Goal: Task Accomplishment & Management: Manage account settings

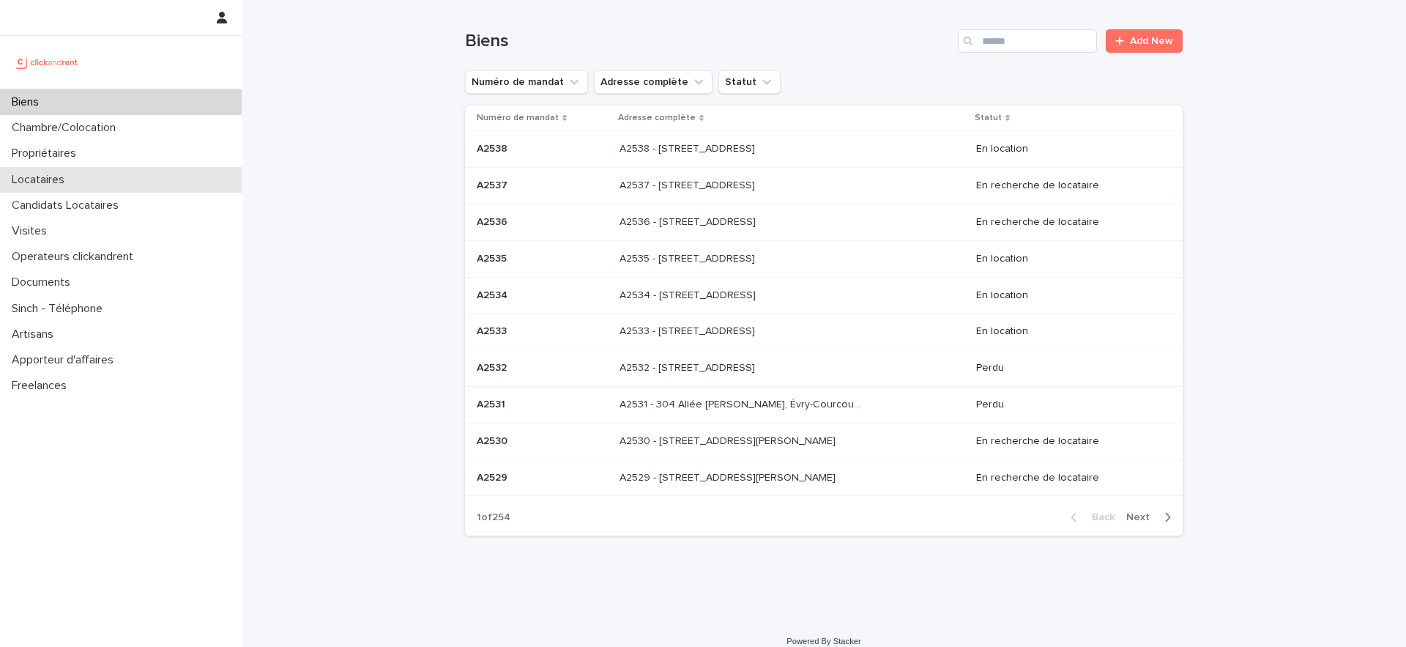
click at [73, 174] on p "Locataires" at bounding box center [41, 180] width 70 height 14
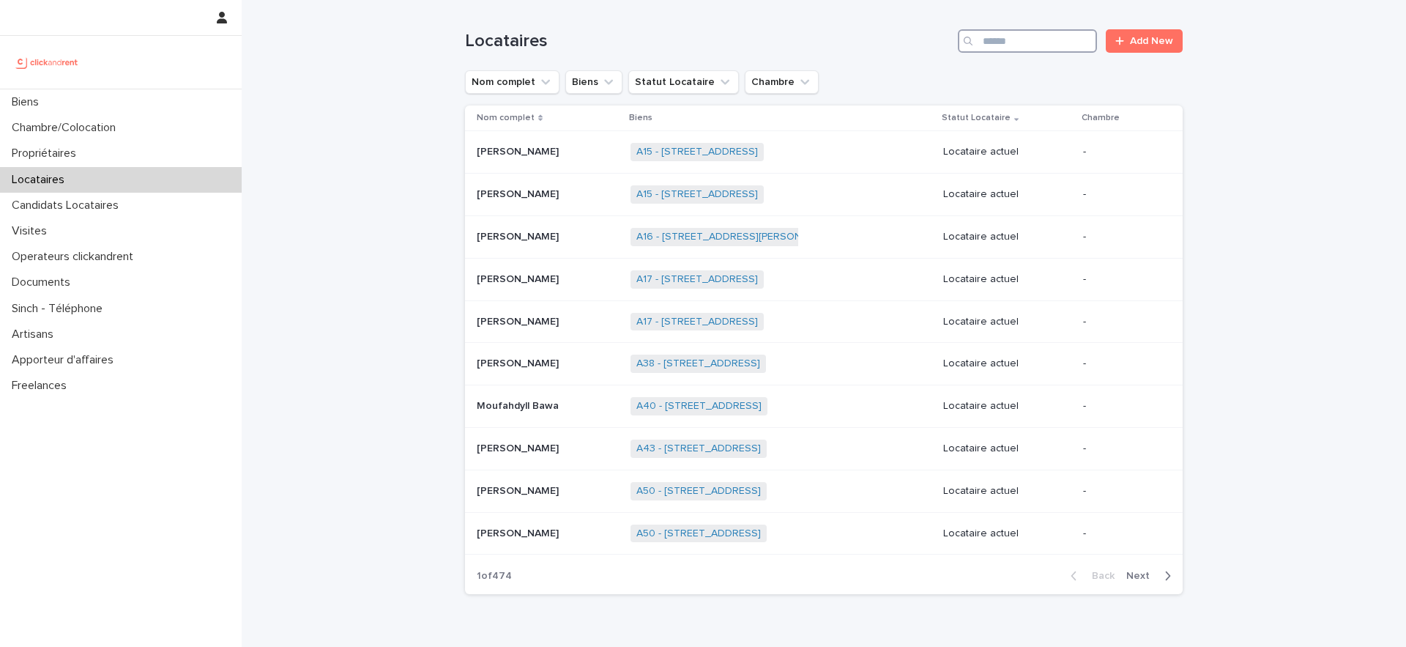
click at [1023, 39] on input "Search" at bounding box center [1027, 40] width 139 height 23
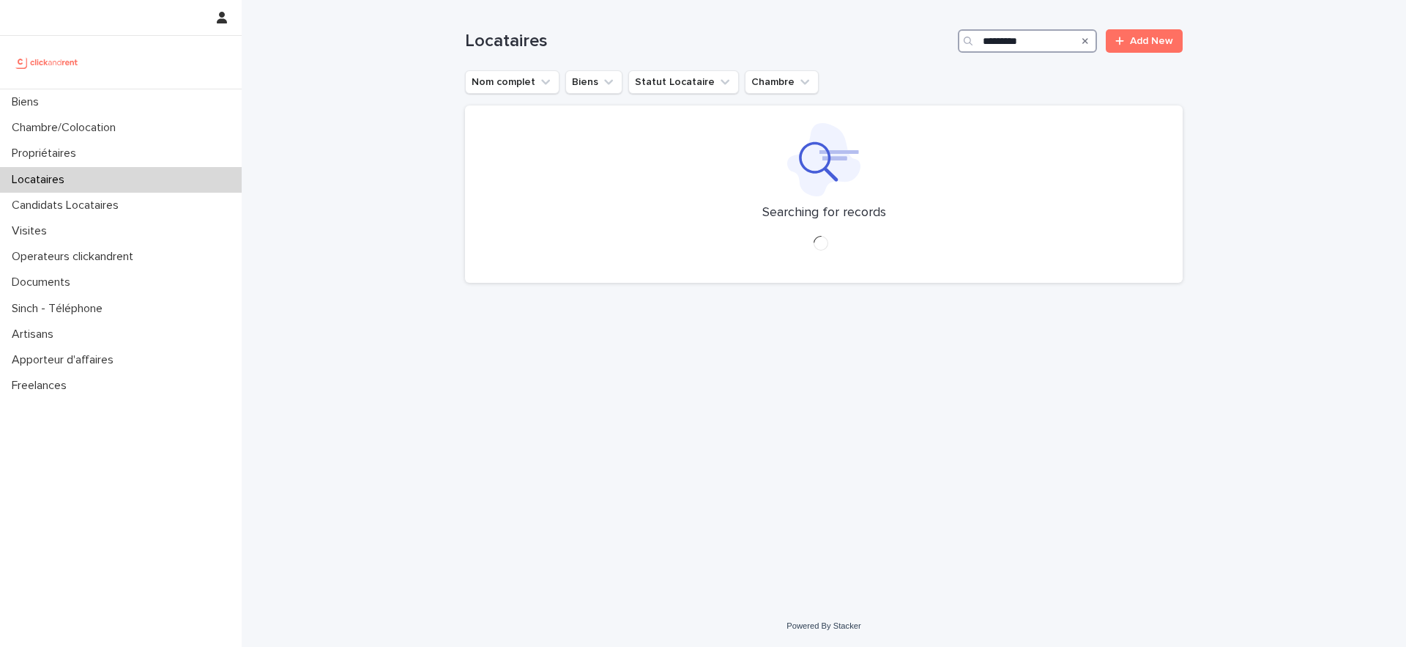
type input "*********"
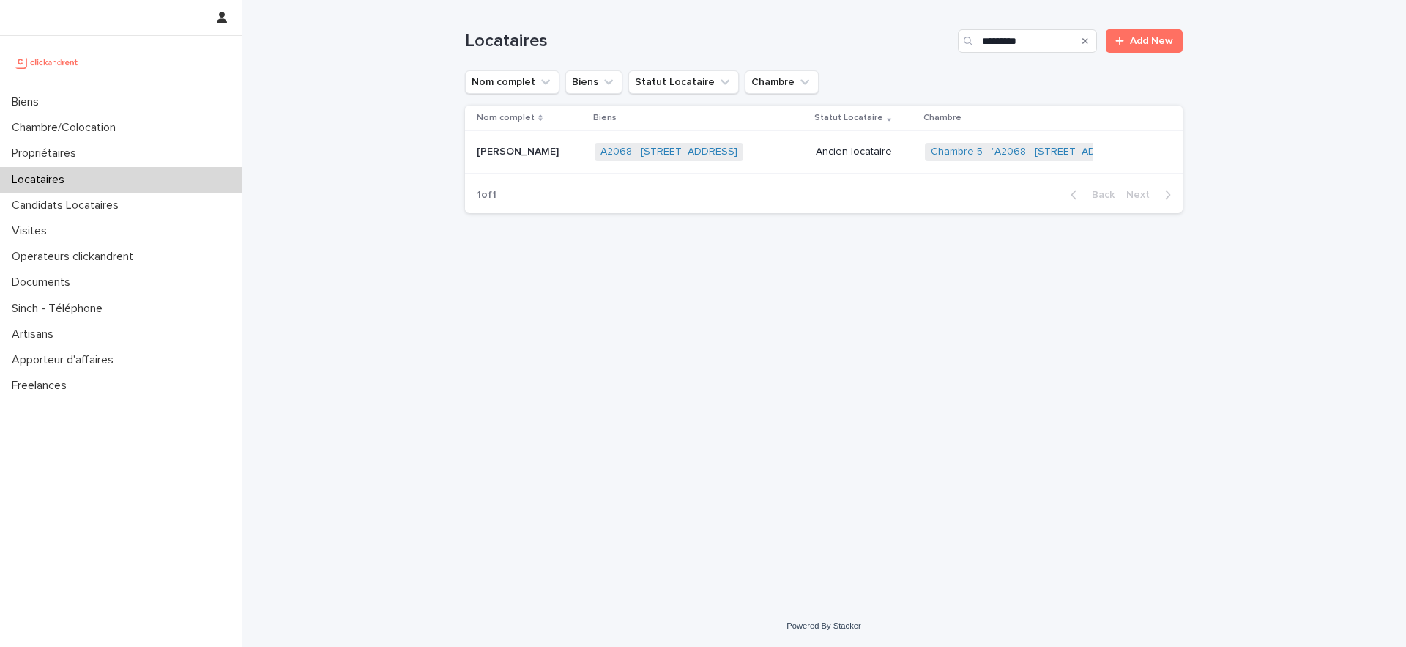
click at [516, 141] on div "[PERSON_NAME] [PERSON_NAME]" at bounding box center [530, 152] width 106 height 24
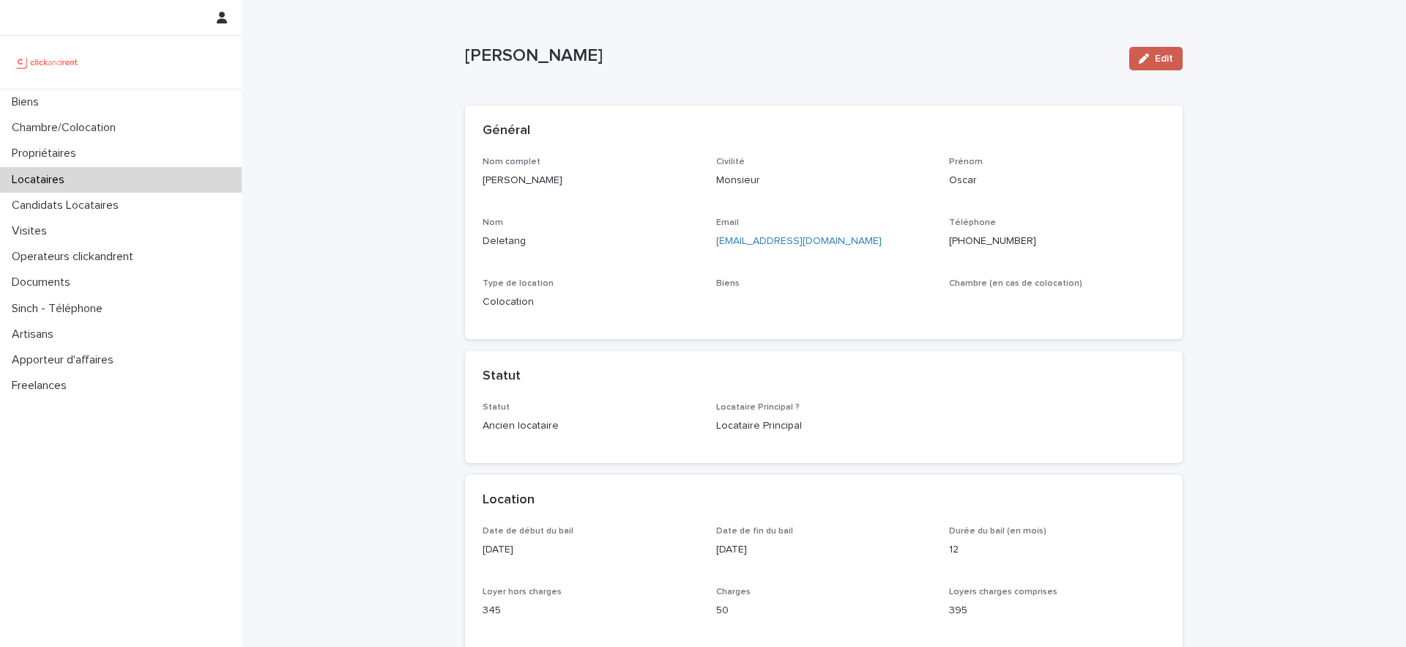
click at [1161, 56] on span "Edit" at bounding box center [1164, 58] width 18 height 10
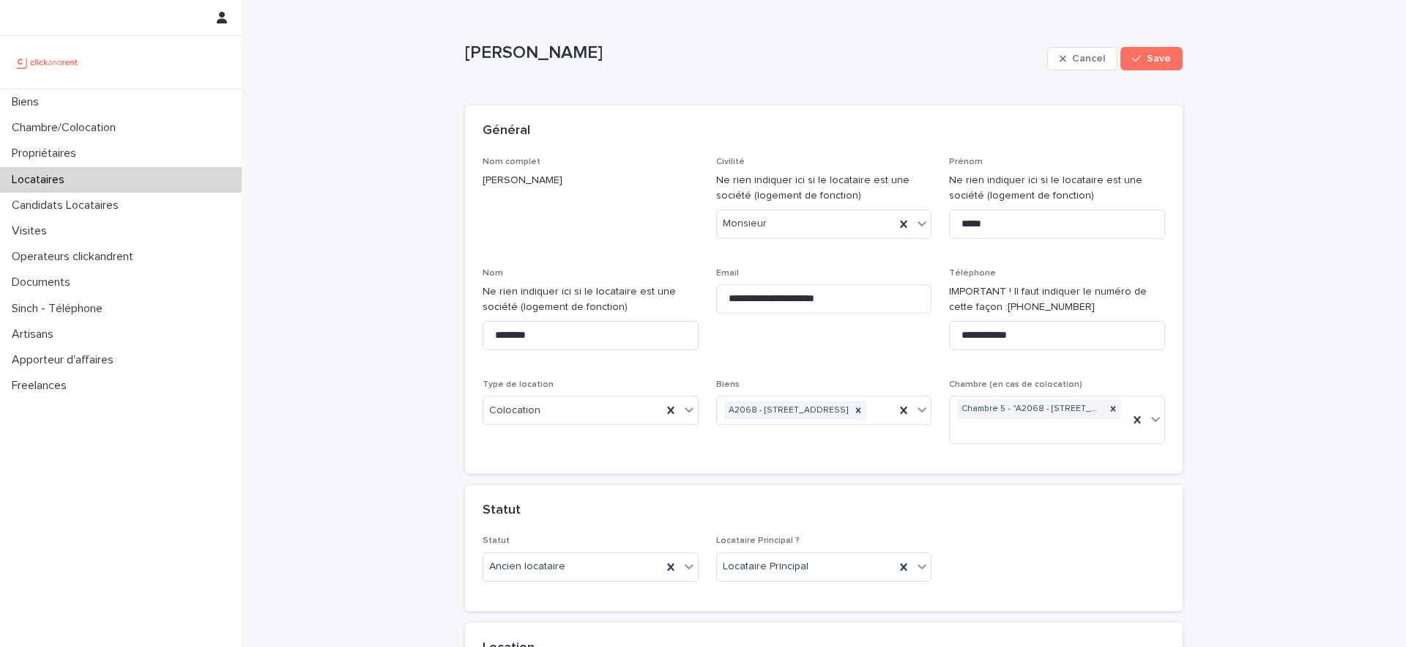
scroll to position [2205, 0]
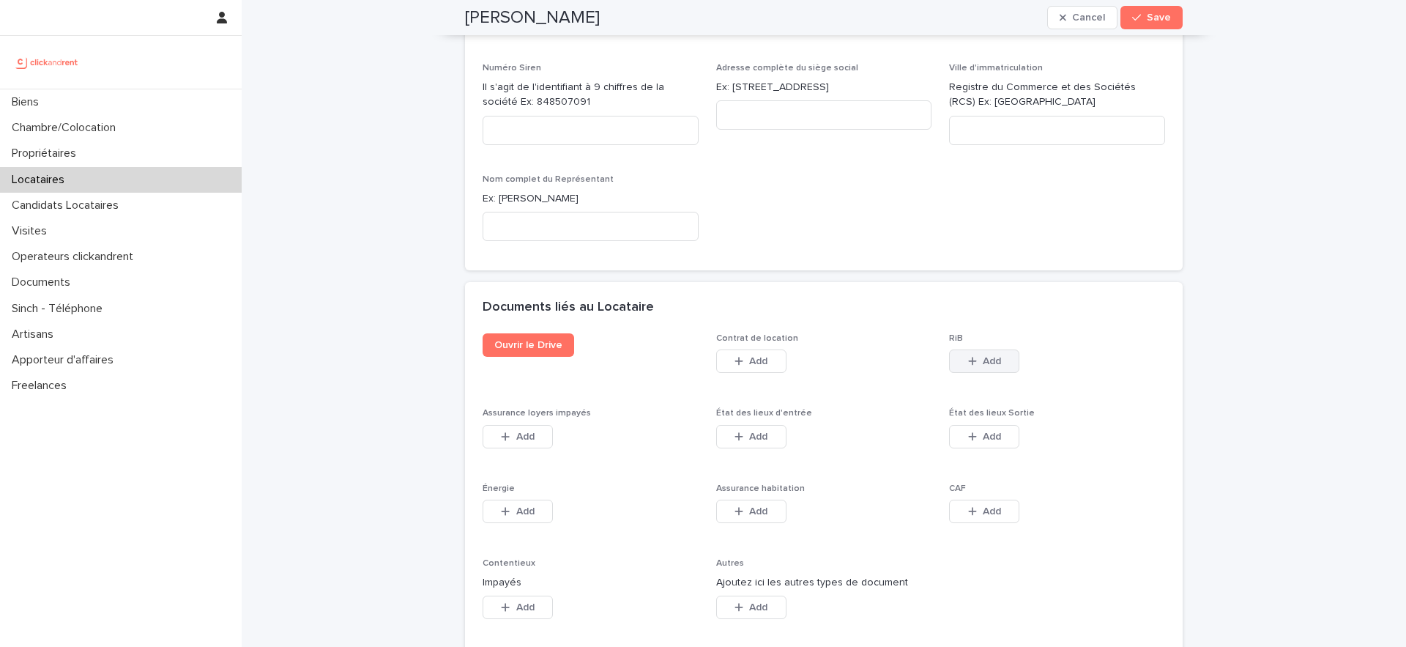
click at [994, 349] on button "Add" at bounding box center [984, 360] width 70 height 23
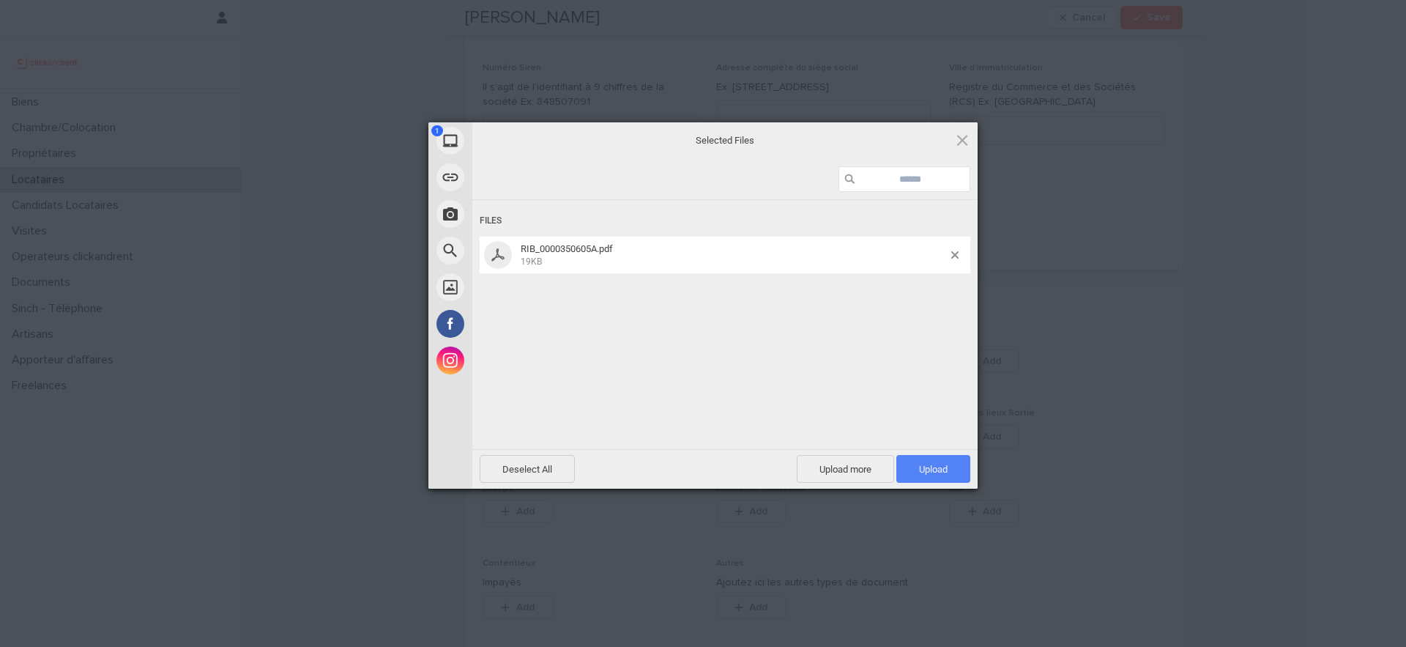
click at [920, 482] on span "Upload 1" at bounding box center [933, 469] width 74 height 28
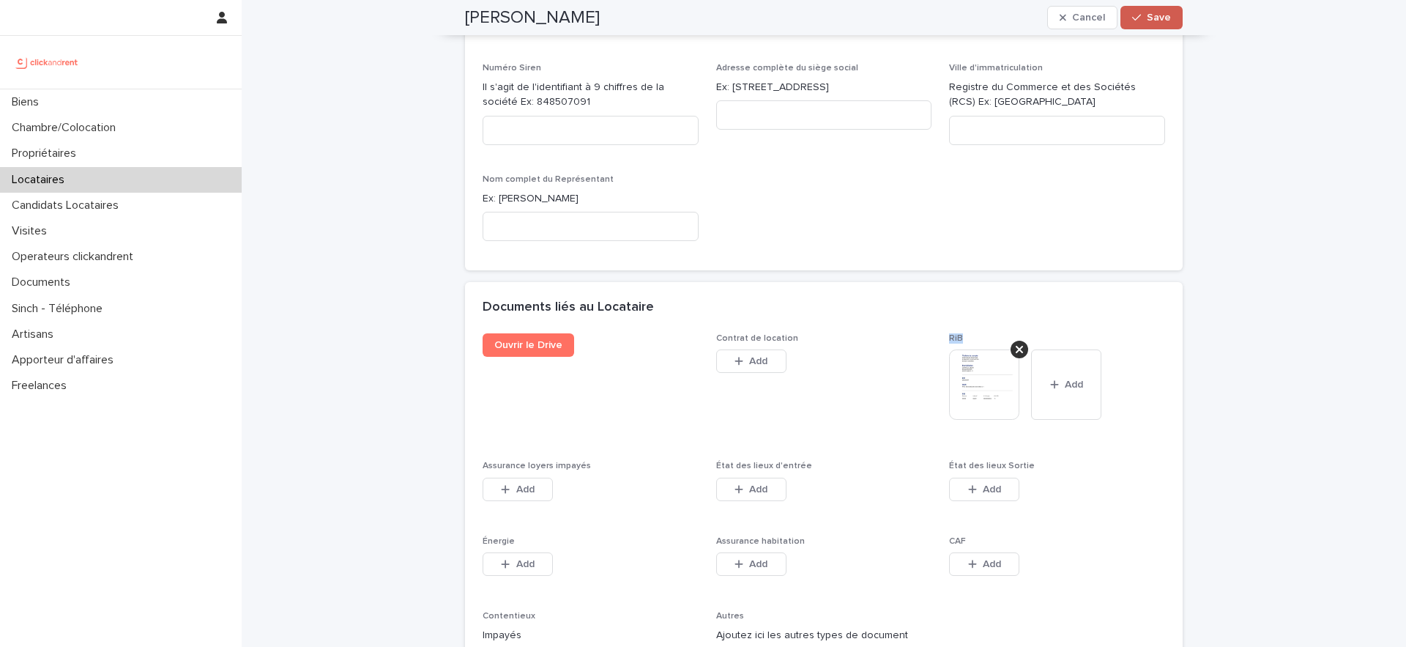
click at [1147, 10] on button "Save" at bounding box center [1152, 17] width 62 height 23
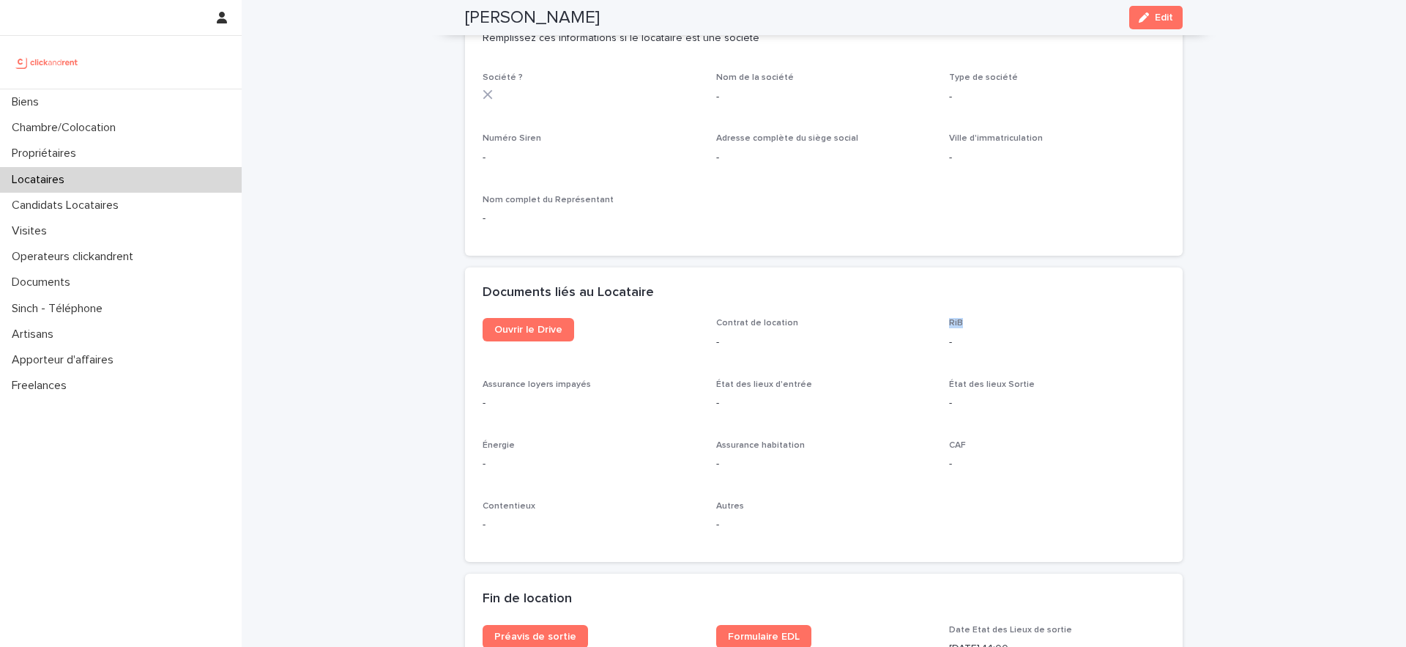
scroll to position [1352, 0]
click at [108, 182] on div "Locataires" at bounding box center [121, 180] width 242 height 26
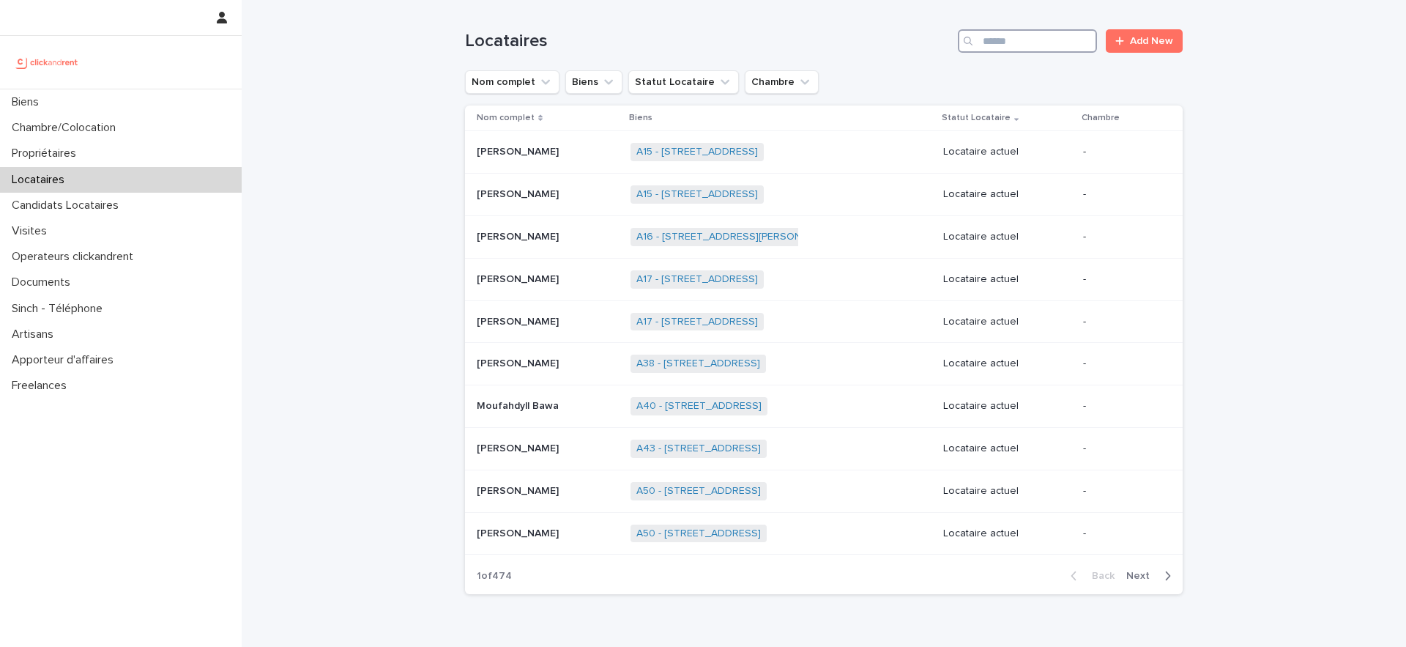
click at [1002, 44] on input "Search" at bounding box center [1027, 40] width 139 height 23
type input "********"
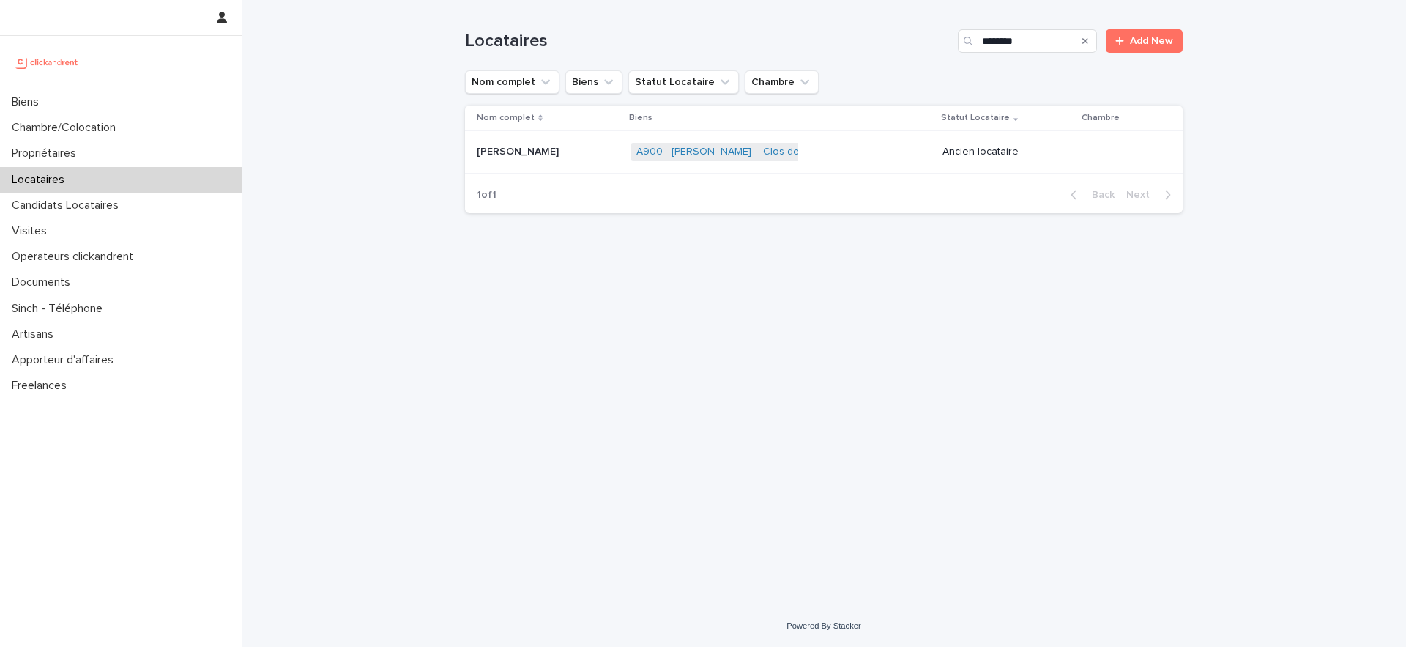
click at [535, 148] on p "[PERSON_NAME]" at bounding box center [519, 150] width 85 height 15
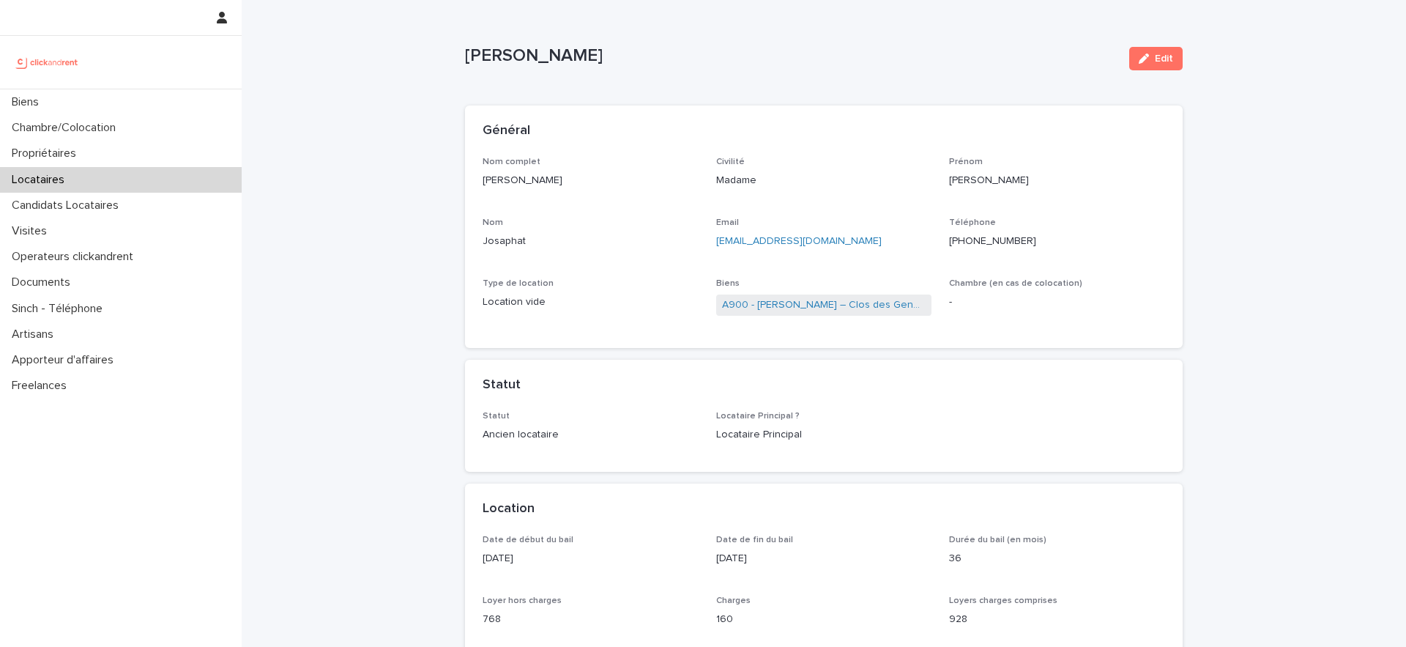
click at [979, 241] on ringoverc2c-number-84e06f14122c "[PHONE_NUMBER]" at bounding box center [992, 241] width 87 height 10
